Goal: Task Accomplishment & Management: Use online tool/utility

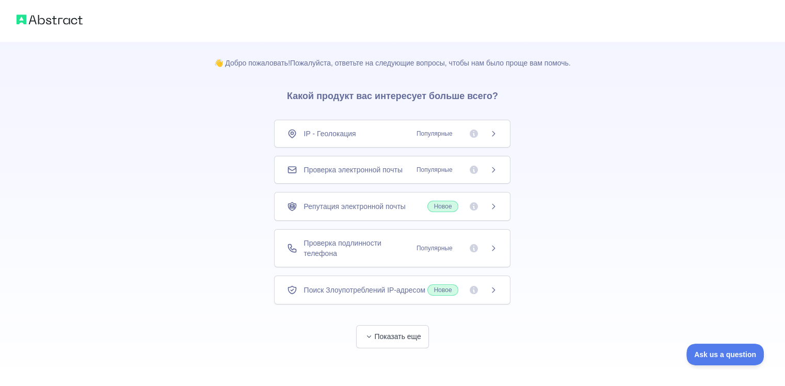
click at [487, 250] on span "Популярные" at bounding box center [454, 248] width 88 height 10
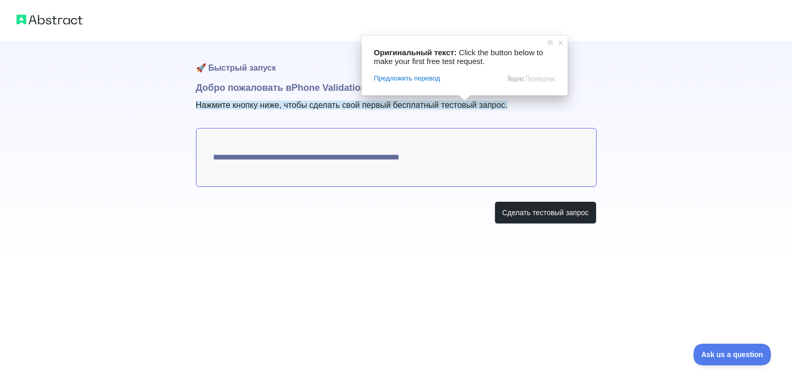
click at [270, 106] on ya-tr-span "Нажмите кнопку ниже, чтобы сделать свой первый бесплатный тестовый запрос." at bounding box center [352, 105] width 312 height 9
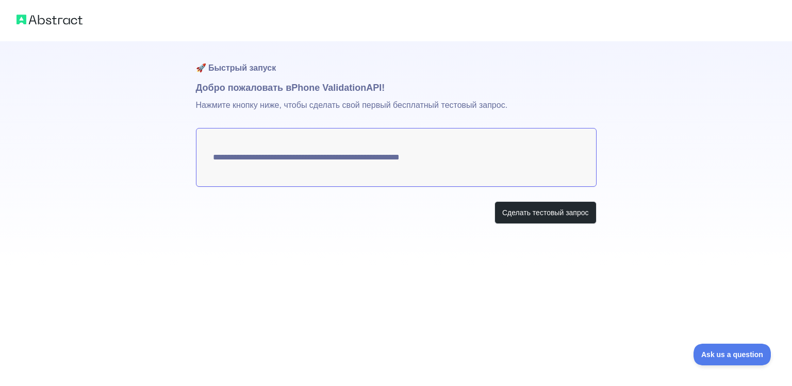
click at [477, 160] on textarea "**********" at bounding box center [396, 157] width 401 height 59
click at [524, 210] on ya-tr-span "Сделать тестовый запрос" at bounding box center [545, 212] width 87 height 10
